Goal: Go to known website: Go to known website

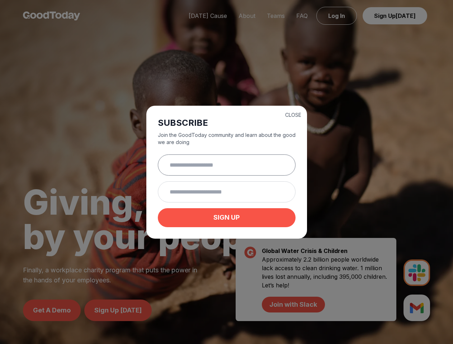
click at [226, 172] on input "text" at bounding box center [227, 165] width 138 height 21
click at [293, 114] on button "CLOSE" at bounding box center [293, 115] width 16 height 7
